Goal: Task Accomplishment & Management: Manage account settings

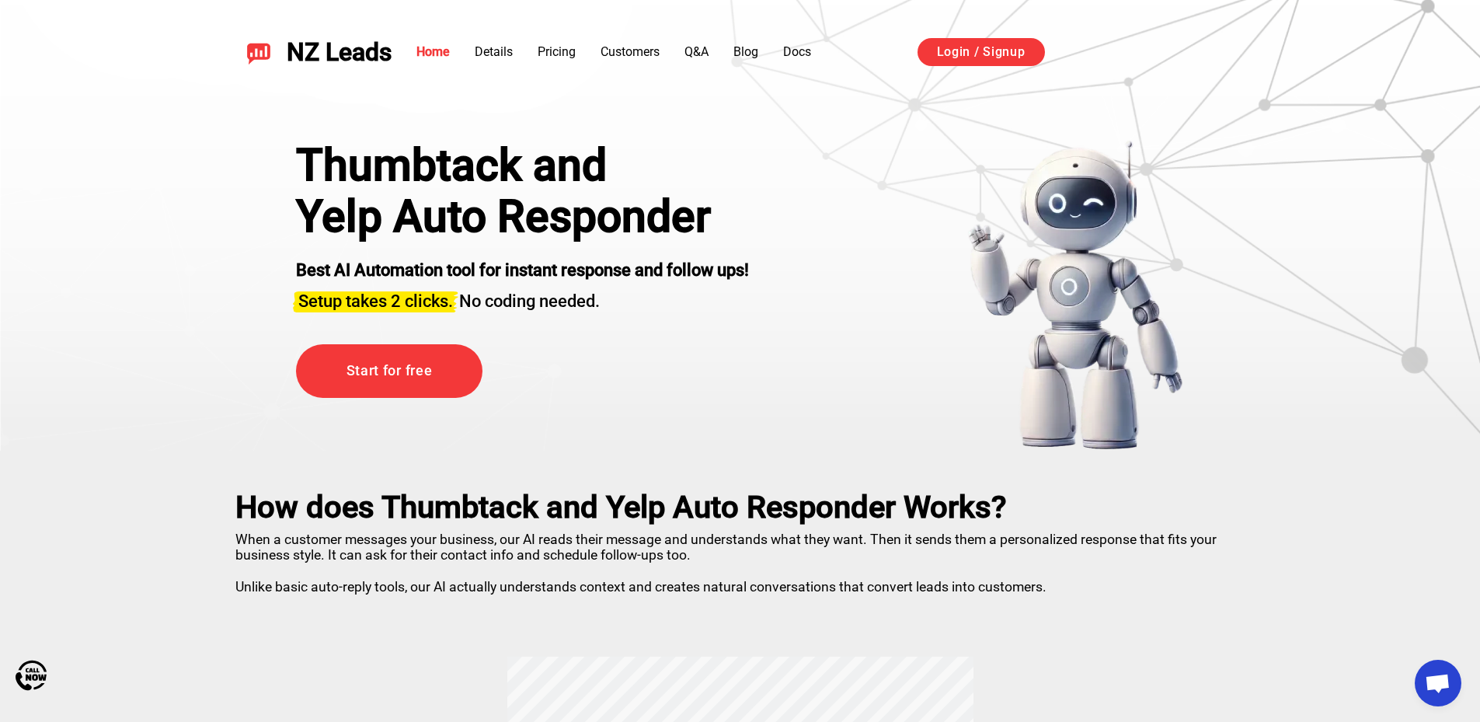
scroll to position [2759, 0]
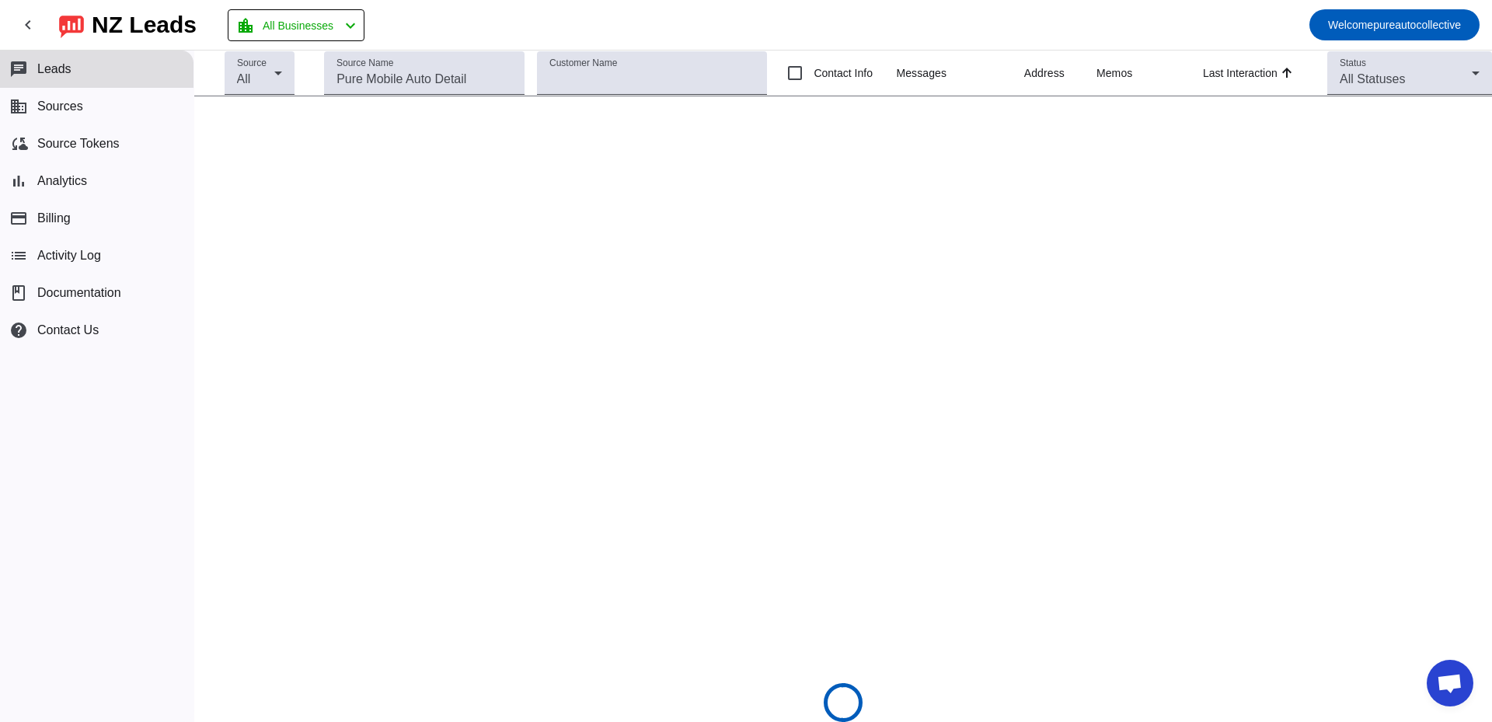
scroll to position [2759, 0]
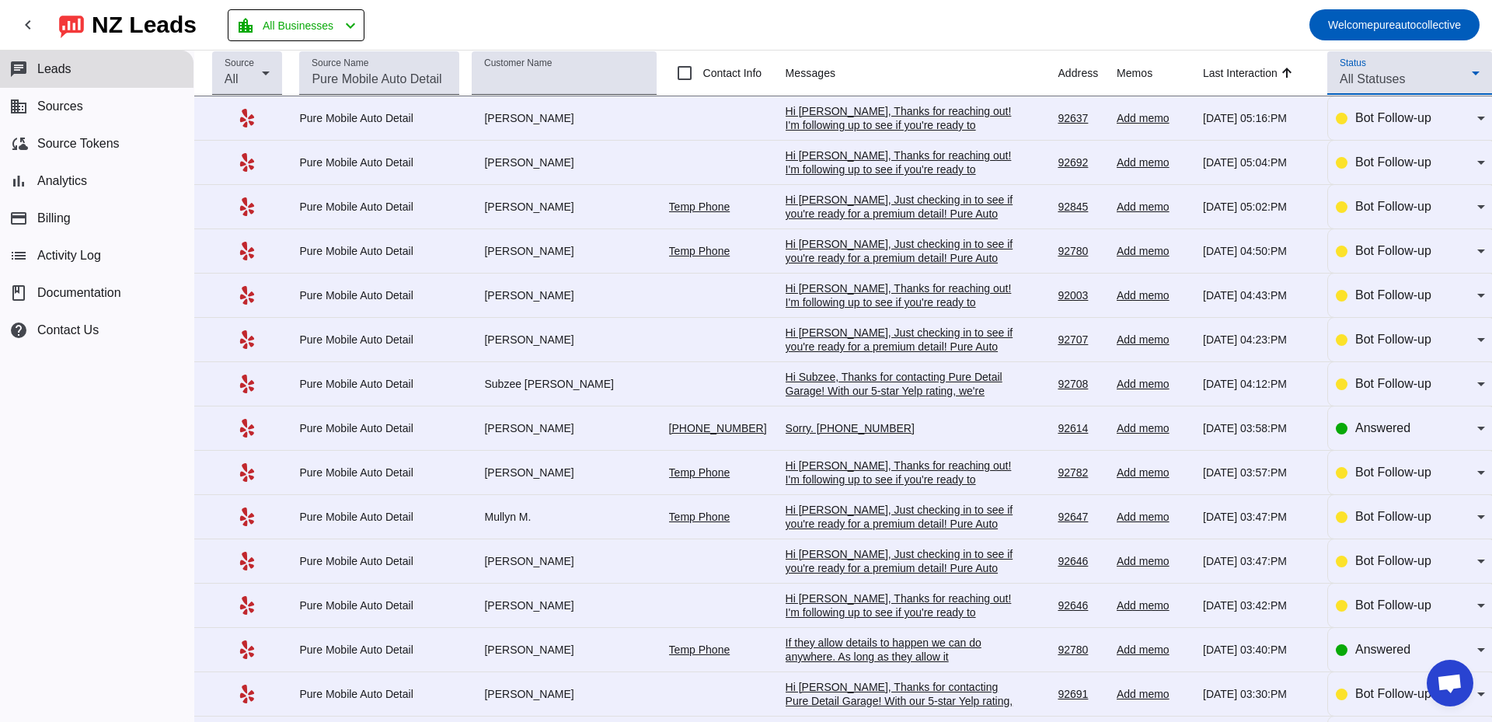
click at [1435, 78] on div "All Statuses" at bounding box center [1406, 79] width 132 height 19
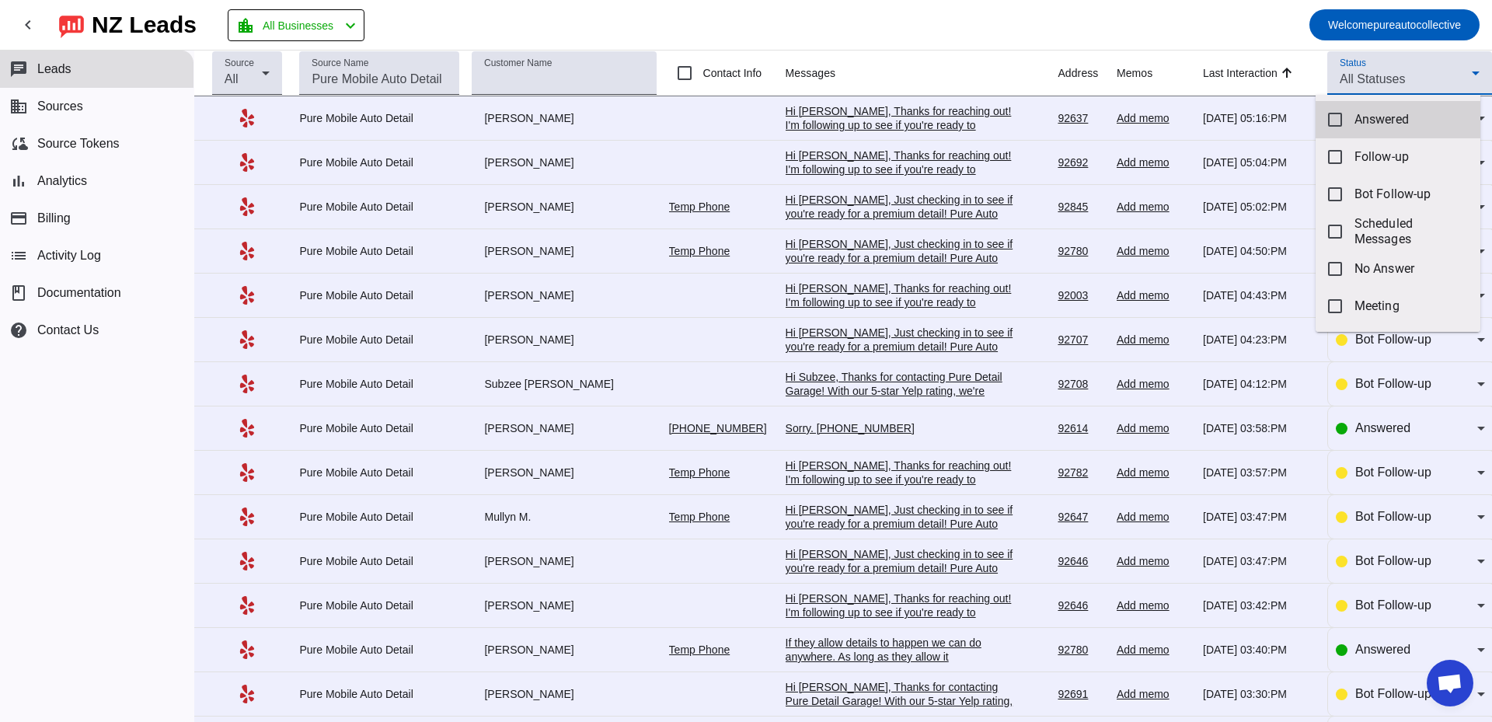
click at [1400, 114] on span "Answered" at bounding box center [1411, 120] width 113 height 16
click at [1220, 19] on div at bounding box center [746, 361] width 1492 height 722
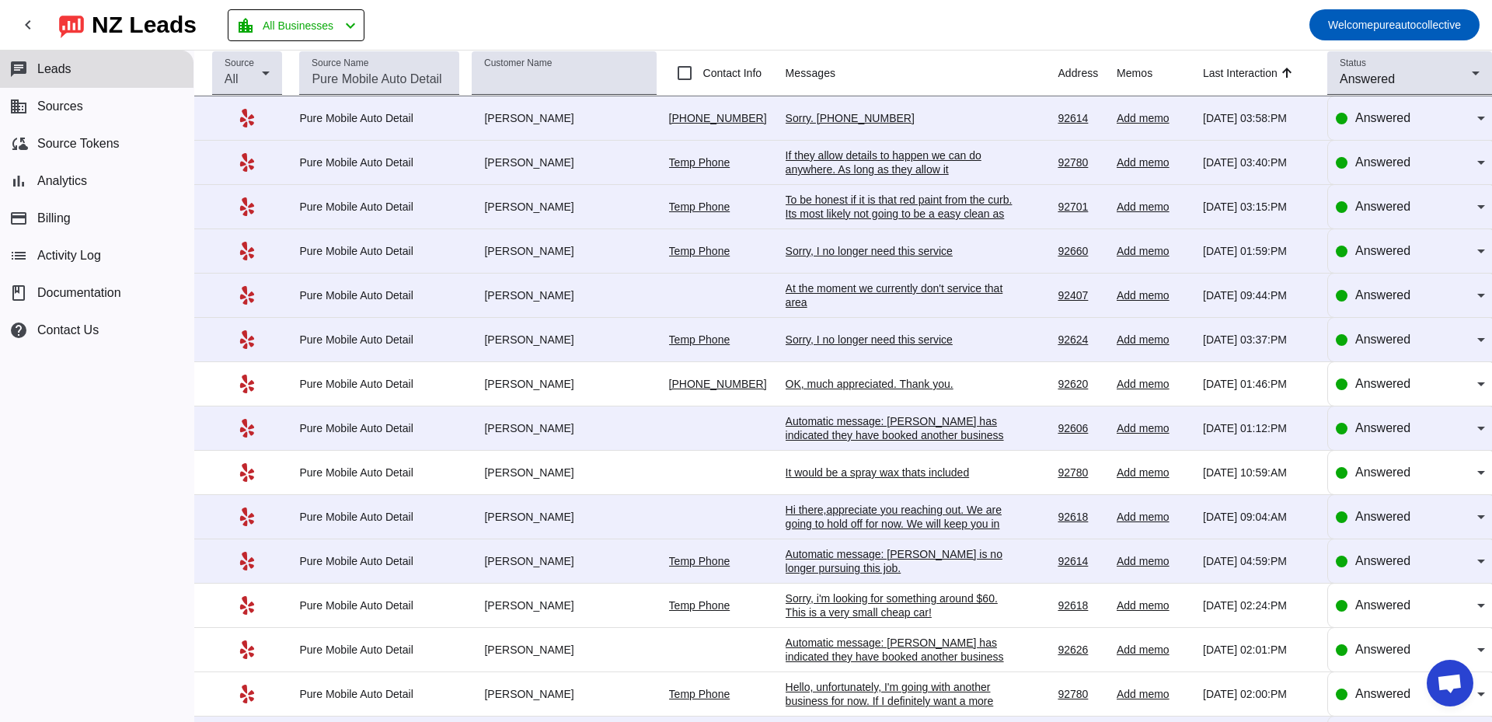
click at [868, 120] on div "Sorry. [PHONE_NUMBER]" at bounding box center [902, 118] width 233 height 14
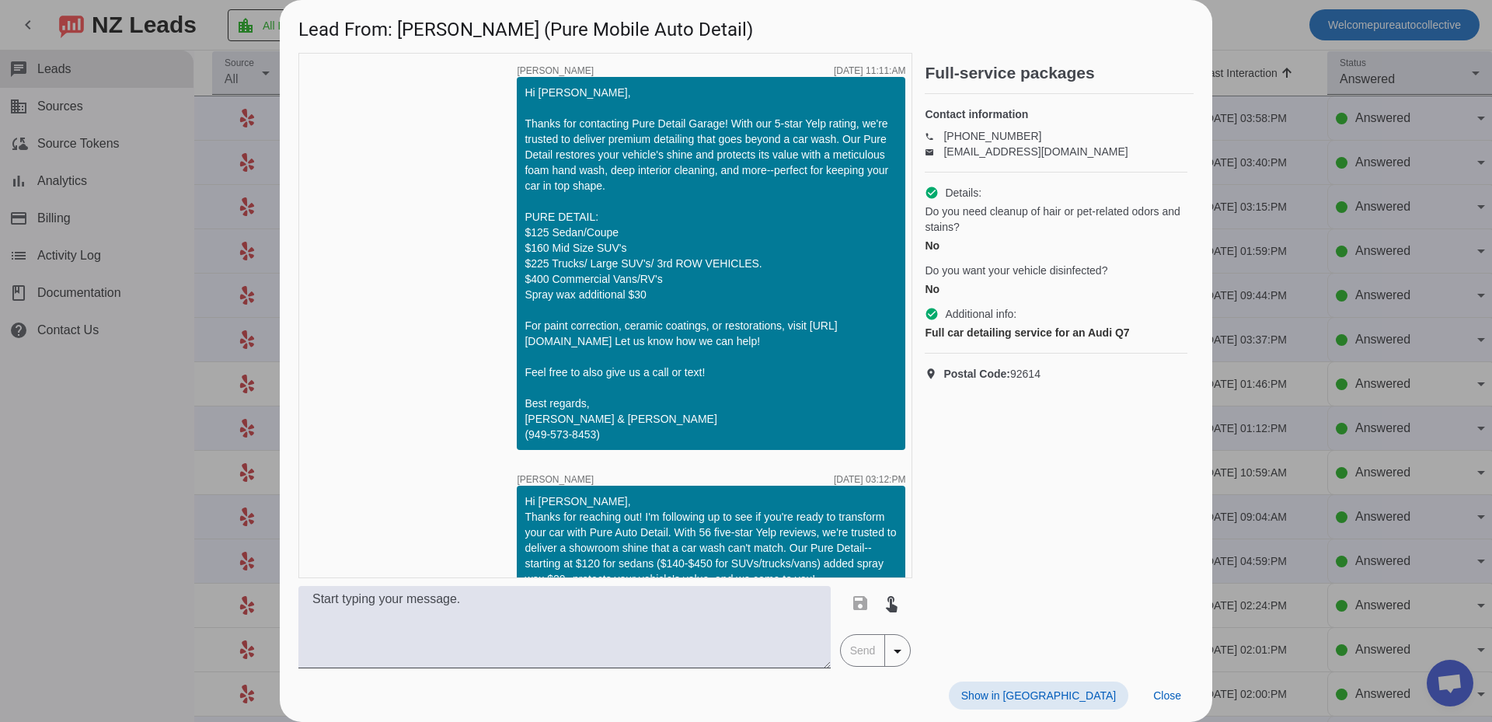
scroll to position [1177, 0]
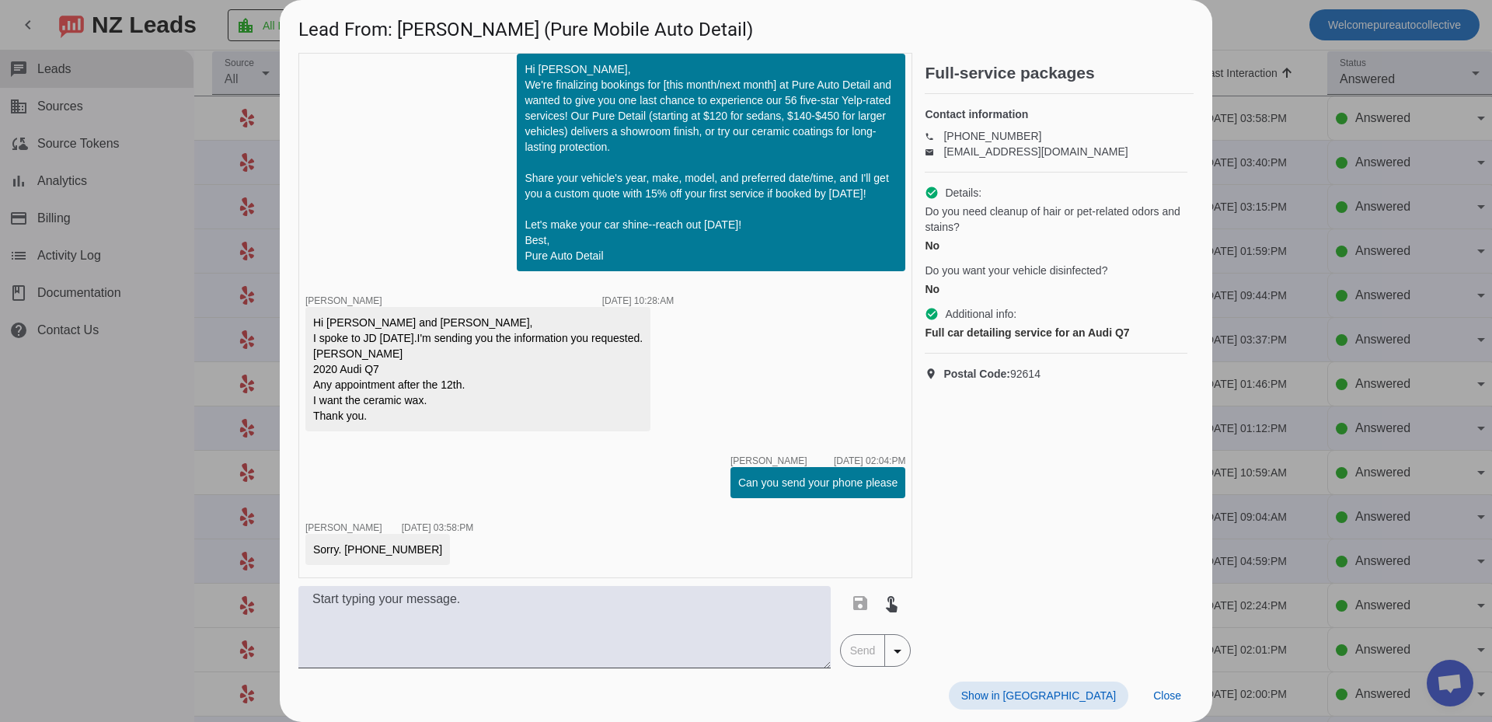
click at [1394, 392] on div at bounding box center [746, 361] width 1492 height 722
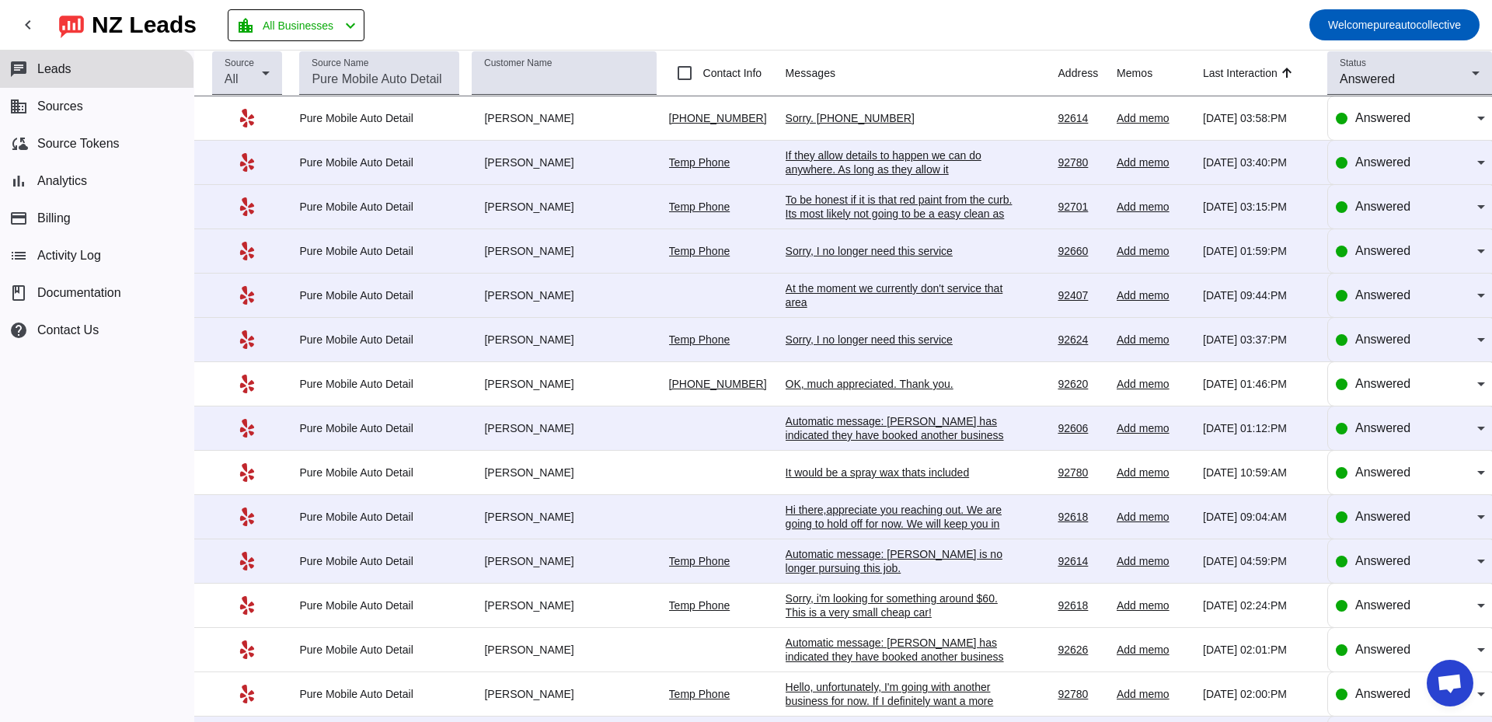
click at [826, 117] on div "Sorry. [PHONE_NUMBER]" at bounding box center [902, 118] width 233 height 14
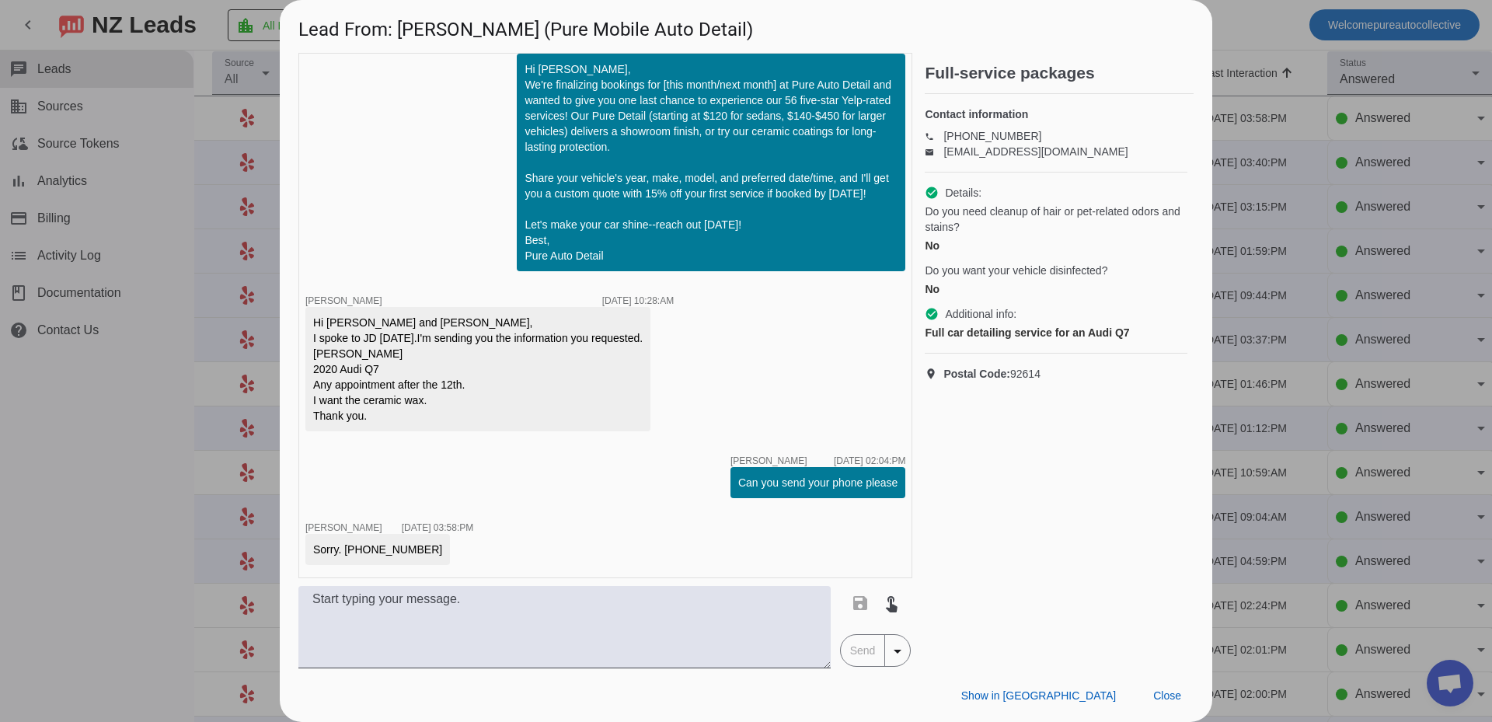
click at [1205, 284] on div "timer close Edwin G. 8/11/2025, 11:11:AM Hi Mary, Thanks for contacting Pure De…" at bounding box center [746, 360] width 933 height 615
click at [661, 113] on div "Hi Mary, We're finalizing bookings for [this month/next month] at Pure Auto Det…" at bounding box center [711, 162] width 373 height 202
click at [1246, 385] on div at bounding box center [746, 361] width 1492 height 722
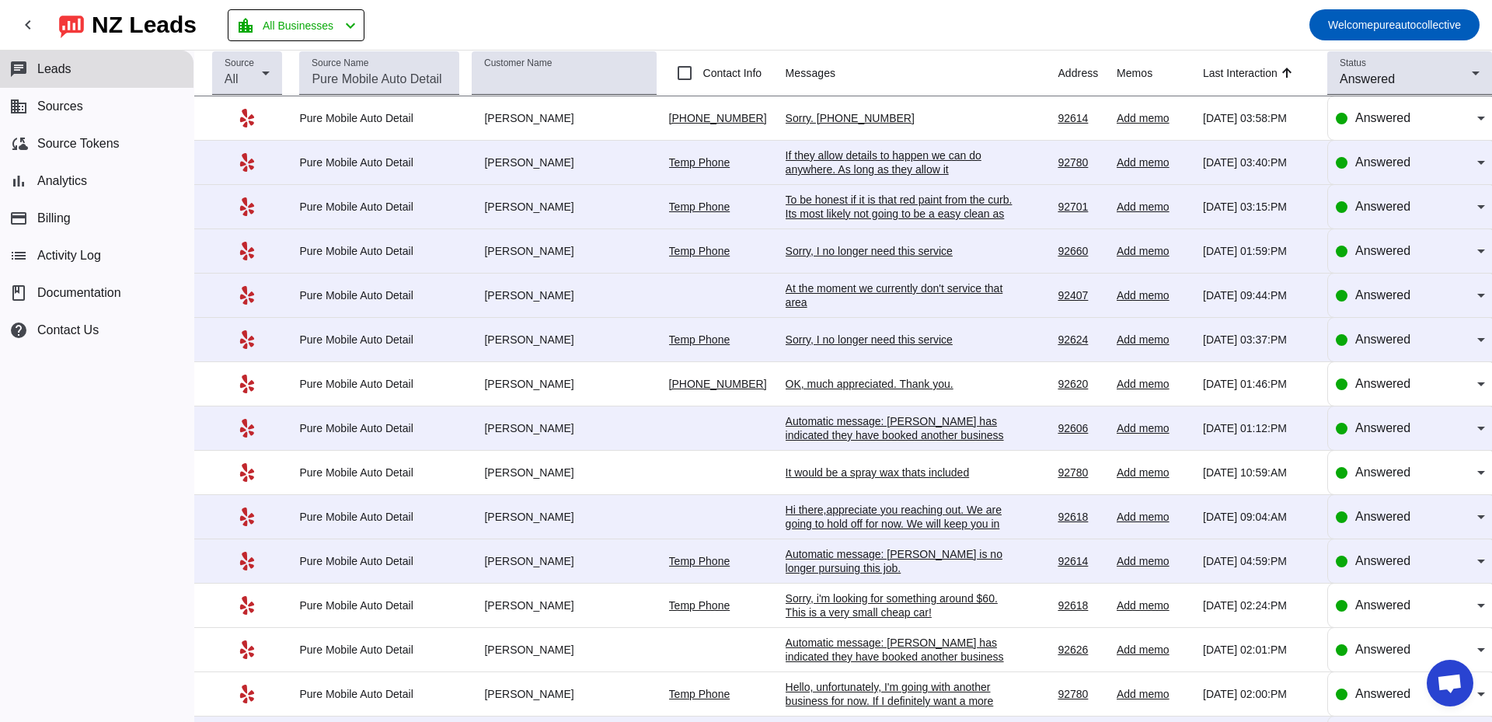
click at [839, 120] on div "Sorry. [PHONE_NUMBER]" at bounding box center [902, 118] width 233 height 14
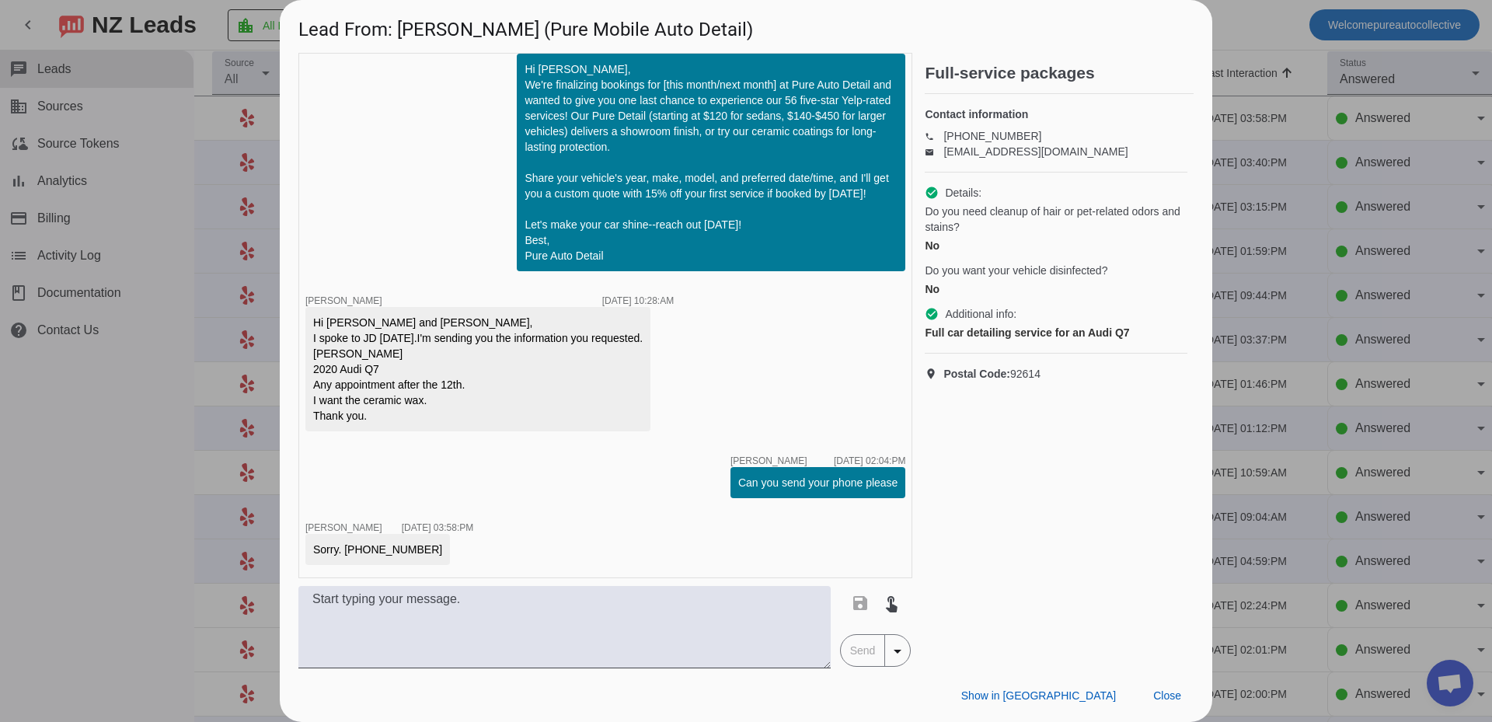
click at [135, 421] on div at bounding box center [746, 361] width 1492 height 722
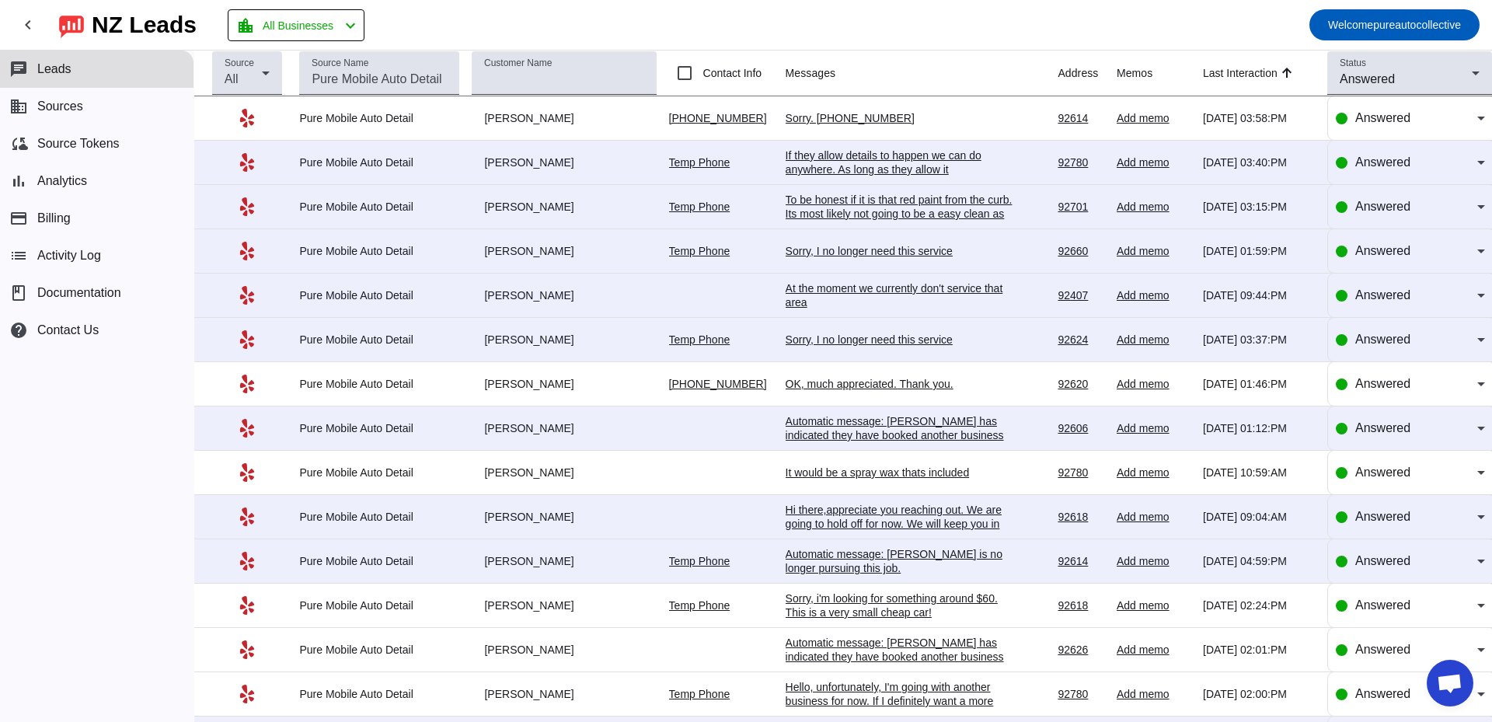
click at [812, 173] on div "If they allow details to happen we can do anywhere. As long as they allow it" at bounding box center [902, 162] width 233 height 28
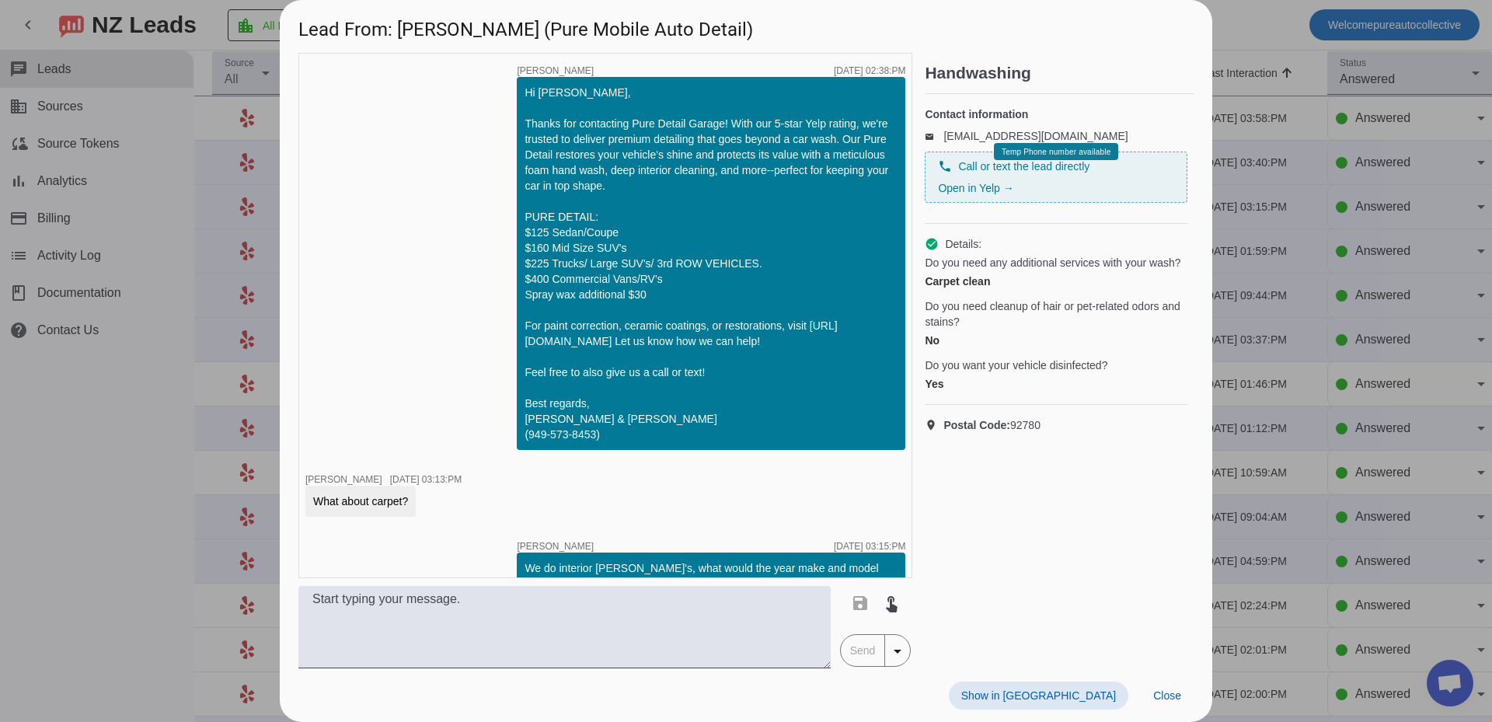
scroll to position [740, 0]
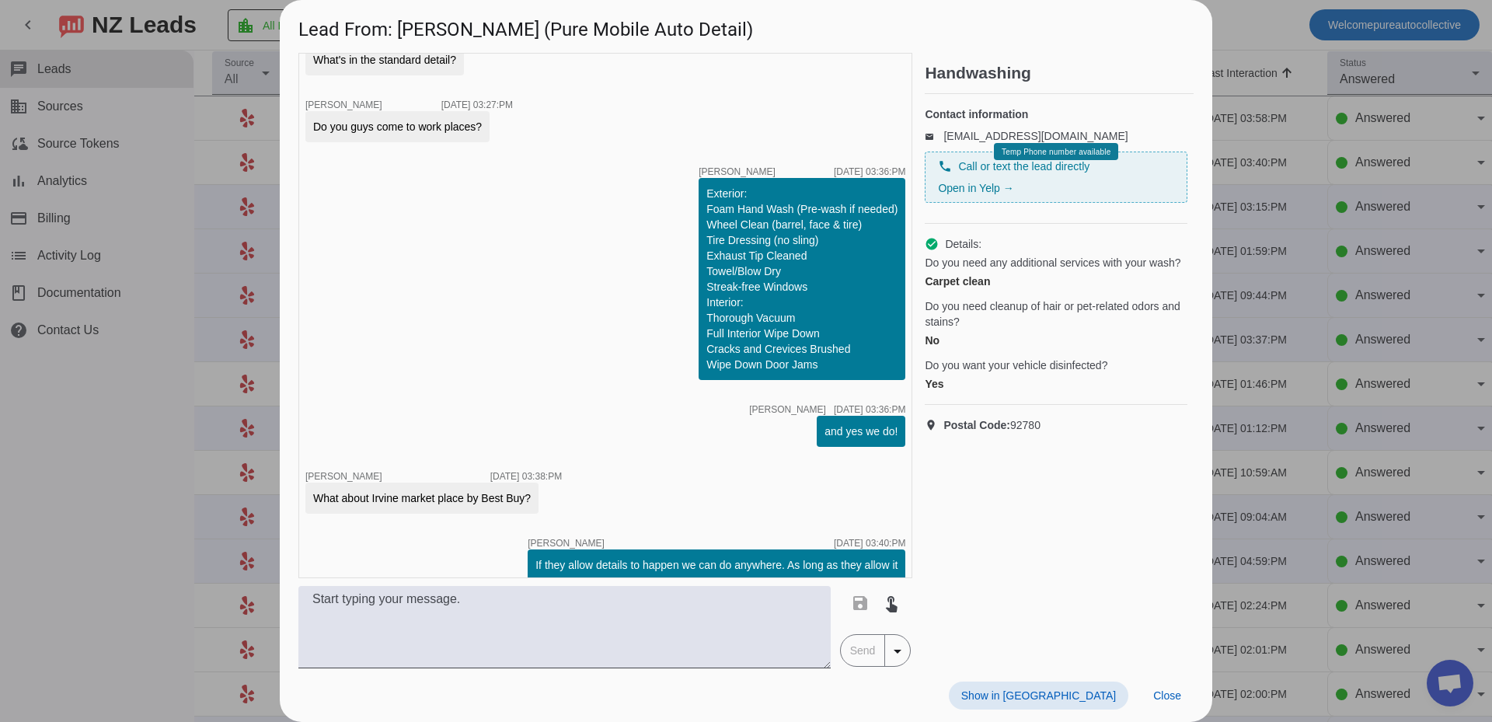
click at [183, 267] on div at bounding box center [746, 361] width 1492 height 722
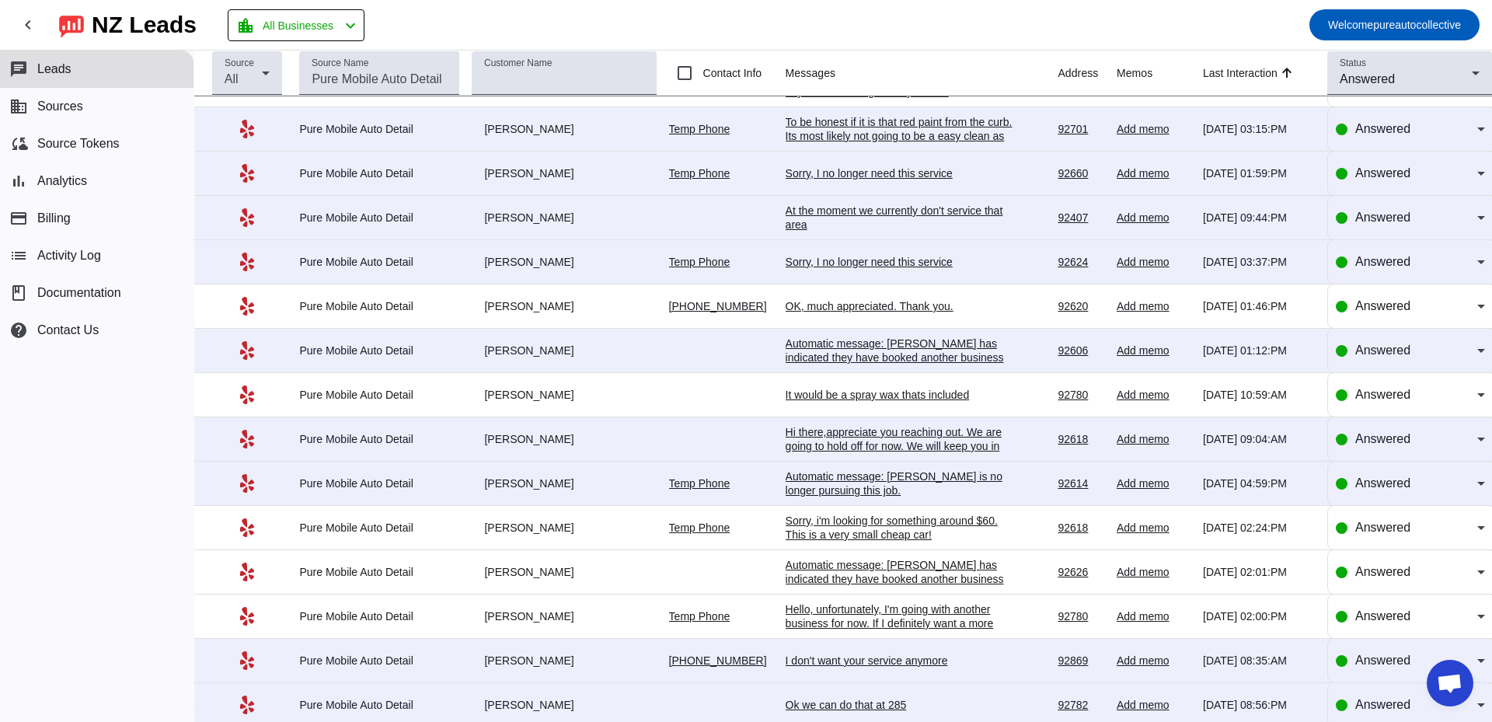
scroll to position [0, 0]
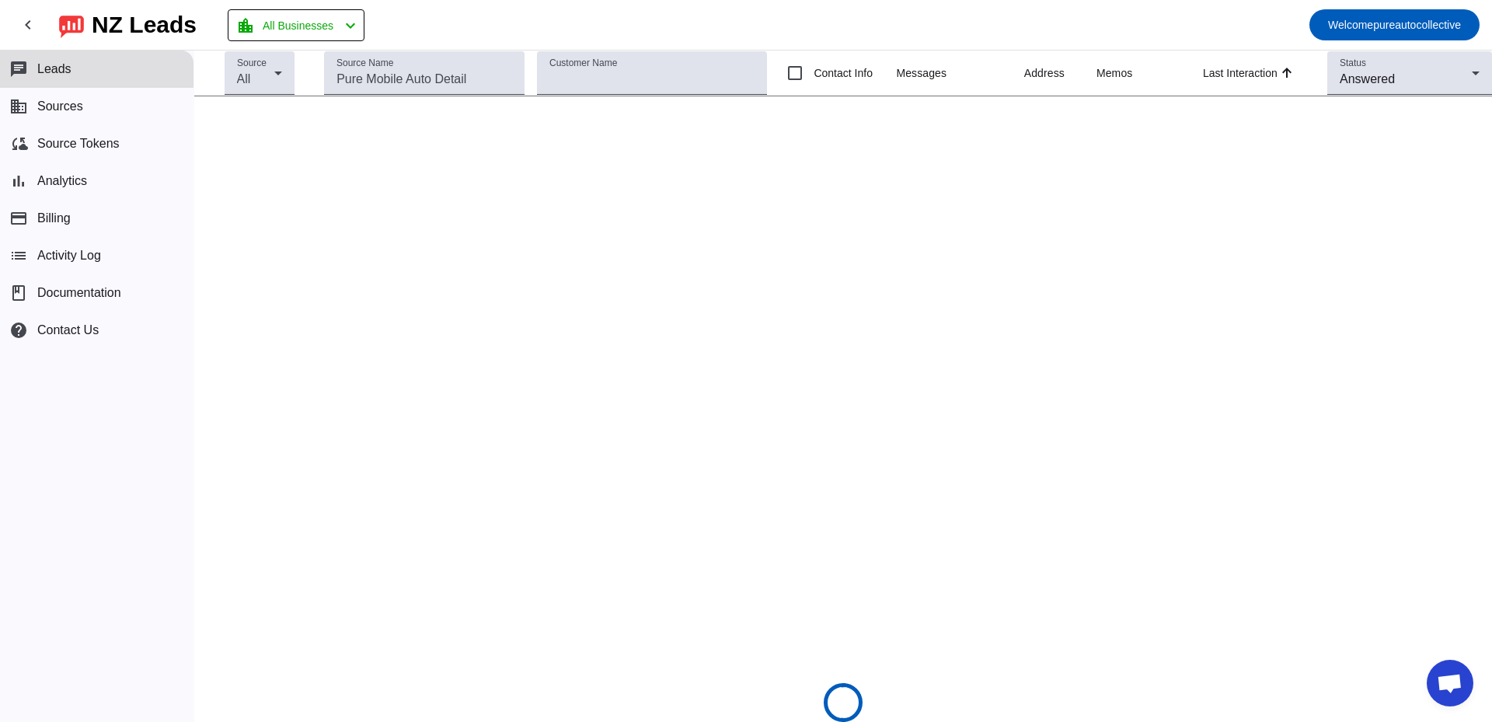
scroll to position [2759, 0]
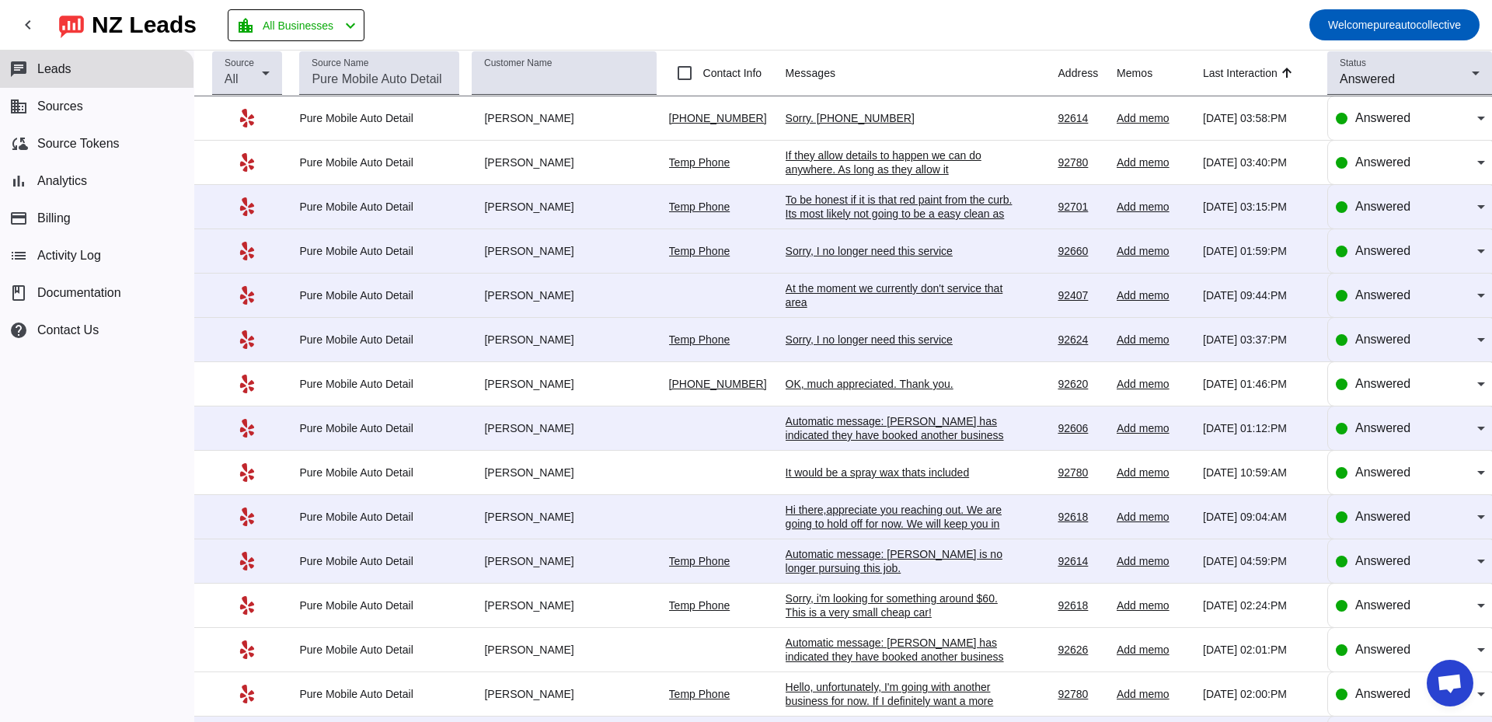
click at [119, 431] on div "chat Leads business Sources cloud_sync Source Tokens bar_chart Analytics paymen…" at bounding box center [97, 386] width 194 height 671
click at [122, 410] on div "chat Leads business Sources cloud_sync Source Tokens bar_chart Analytics paymen…" at bounding box center [97, 386] width 194 height 671
click at [158, 433] on div "chat Leads business Sources cloud_sync Source Tokens bar_chart Analytics paymen…" at bounding box center [97, 386] width 194 height 671
click at [117, 476] on div "chat Leads business Sources cloud_sync Source Tokens bar_chart Analytics paymen…" at bounding box center [97, 386] width 194 height 671
click at [108, 454] on div "chat Leads business Sources cloud_sync Source Tokens bar_chart Analytics paymen…" at bounding box center [97, 386] width 194 height 671
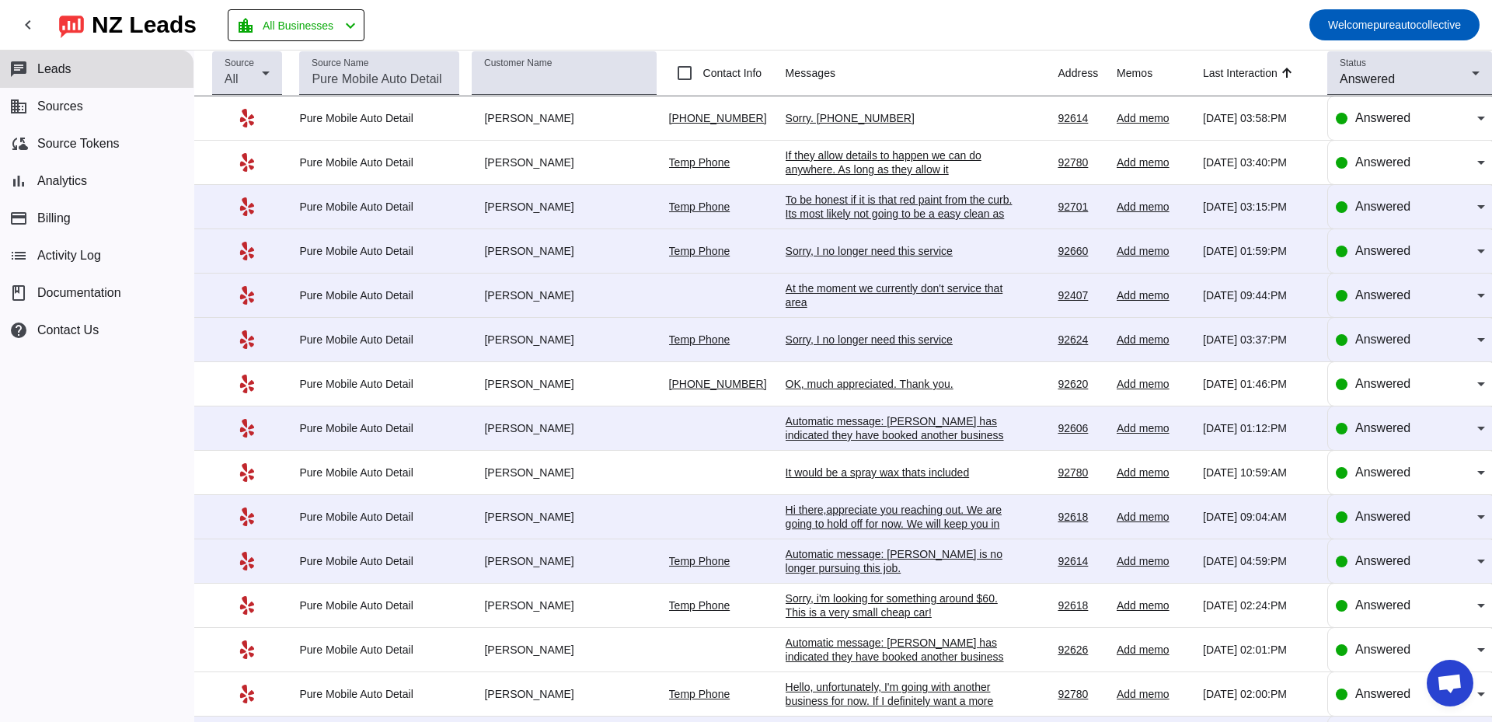
click at [107, 513] on div "chat Leads business Sources cloud_sync Source Tokens bar_chart Analytics paymen…" at bounding box center [97, 386] width 194 height 671
click at [88, 454] on div "chat Leads business Sources cloud_sync Source Tokens bar_chart Analytics paymen…" at bounding box center [97, 386] width 194 height 671
click at [61, 479] on div "chat Leads business Sources cloud_sync Source Tokens bar_chart Analytics paymen…" at bounding box center [97, 386] width 194 height 671
click at [113, 521] on div "chat Leads business Sources cloud_sync Source Tokens bar_chart Analytics paymen…" at bounding box center [97, 386] width 194 height 671
click at [94, 594] on div "chat Leads business Sources cloud_sync Source Tokens bar_chart Analytics paymen…" at bounding box center [97, 386] width 194 height 671
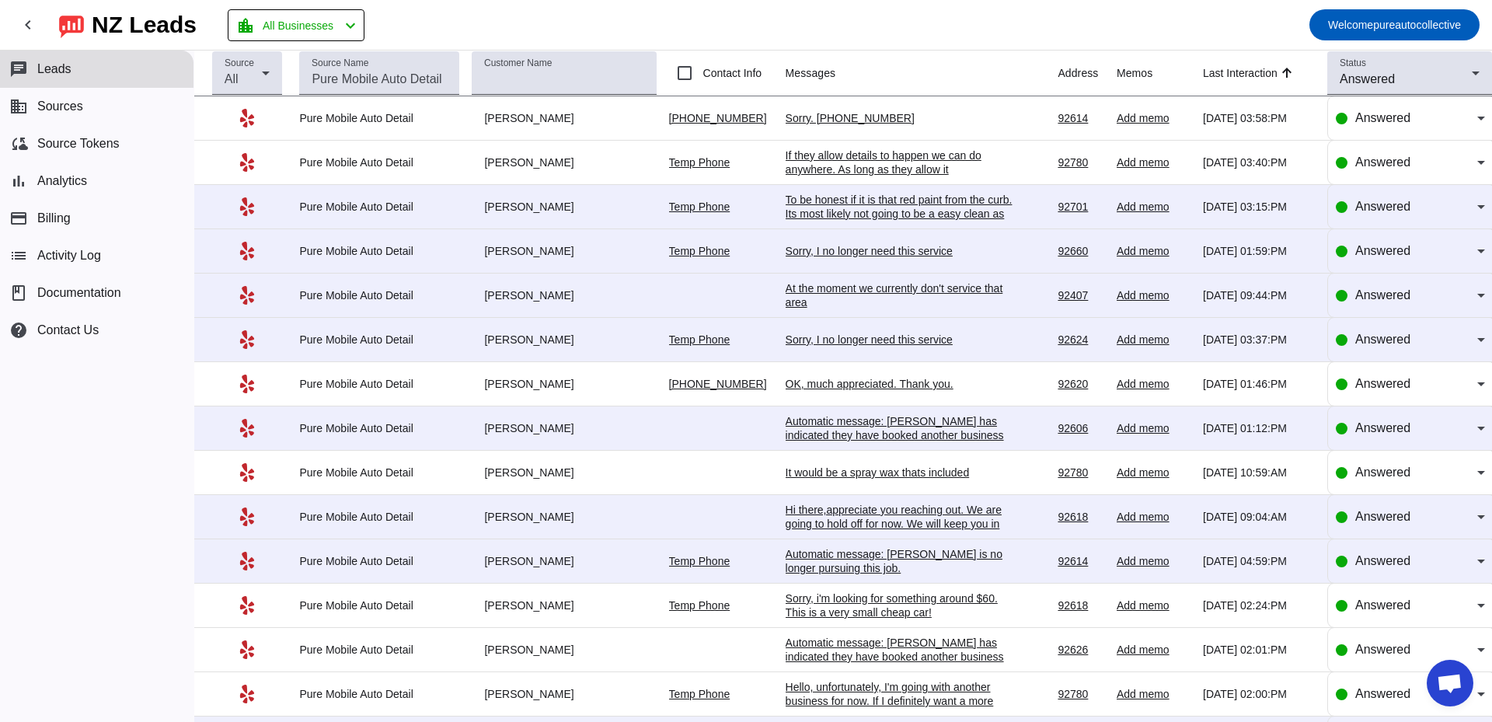
click at [73, 470] on div "chat Leads business Sources cloud_sync Source Tokens bar_chart Analytics paymen…" at bounding box center [97, 386] width 194 height 671
click at [105, 473] on div "chat Leads business Sources cloud_sync Source Tokens bar_chart Analytics paymen…" at bounding box center [97, 386] width 194 height 671
click at [113, 438] on div "chat Leads business Sources cloud_sync Source Tokens bar_chart Analytics paymen…" at bounding box center [97, 386] width 194 height 671
click at [142, 437] on div "chat Leads business Sources cloud_sync Source Tokens bar_chart Analytics paymen…" at bounding box center [97, 386] width 194 height 671
click at [99, 576] on div "chat Leads business Sources cloud_sync Source Tokens bar_chart Analytics paymen…" at bounding box center [97, 386] width 194 height 671
